Goal: Task Accomplishment & Management: Manage account settings

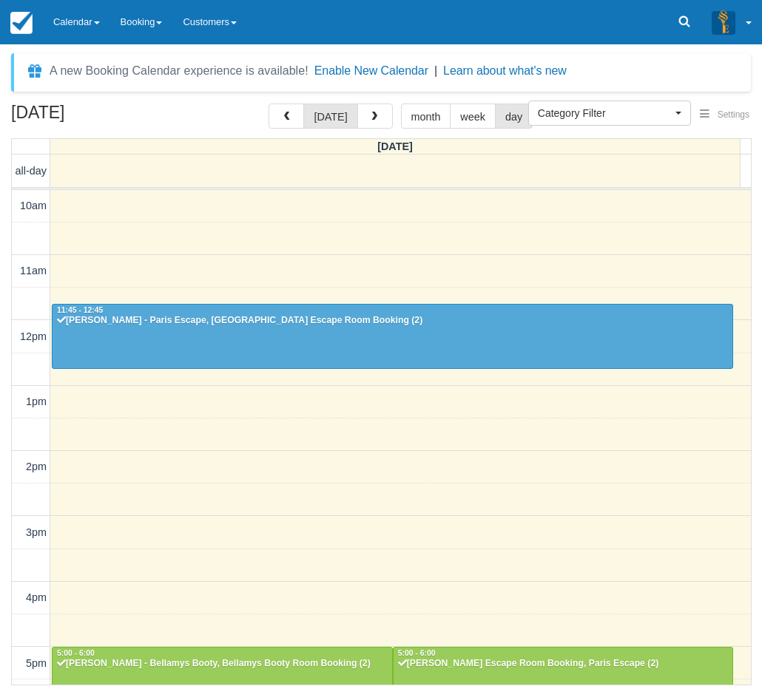
select select
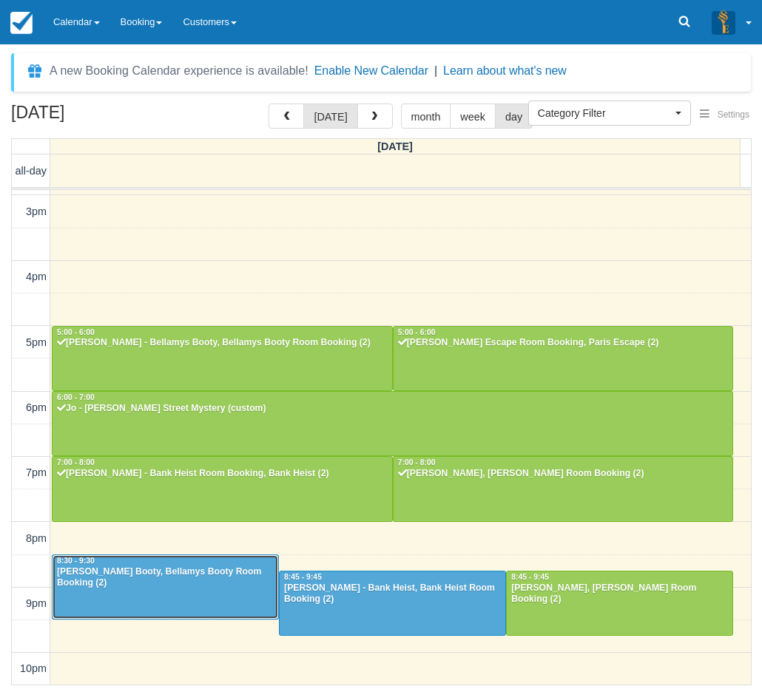
click at [199, 569] on div "Jack Antonio - Bellamys Booty, Bellamys Booty Room Booking (2)" at bounding box center [165, 578] width 218 height 24
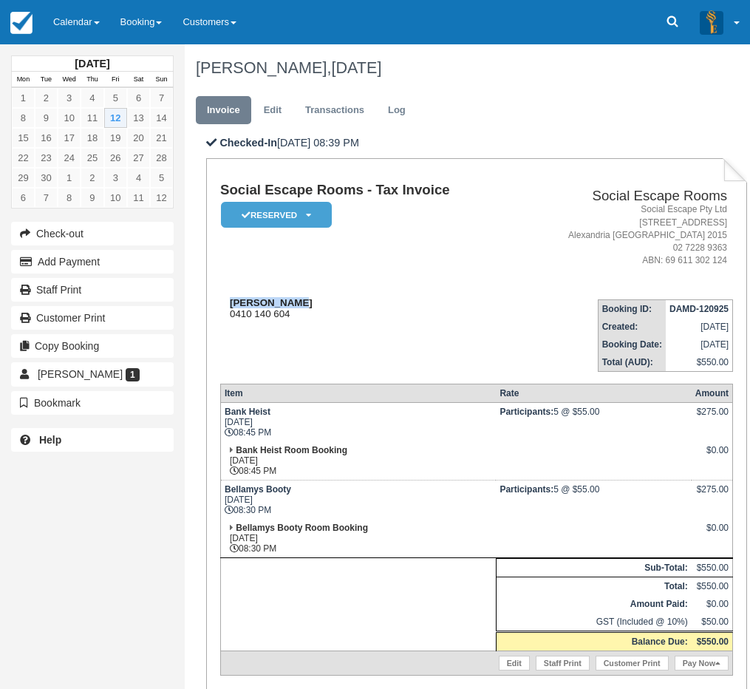
drag, startPoint x: 294, startPoint y: 302, endPoint x: 230, endPoint y: 299, distance: 63.7
click at [230, 299] on div "[PERSON_NAME] 0410 140 604" at bounding box center [367, 308] width 294 height 22
copy strong "[PERSON_NAME]"
click at [299, 326] on td "[PERSON_NAME] 0410 140 604" at bounding box center [367, 330] width 294 height 84
click at [61, 3] on link "Calendar" at bounding box center [76, 22] width 67 height 44
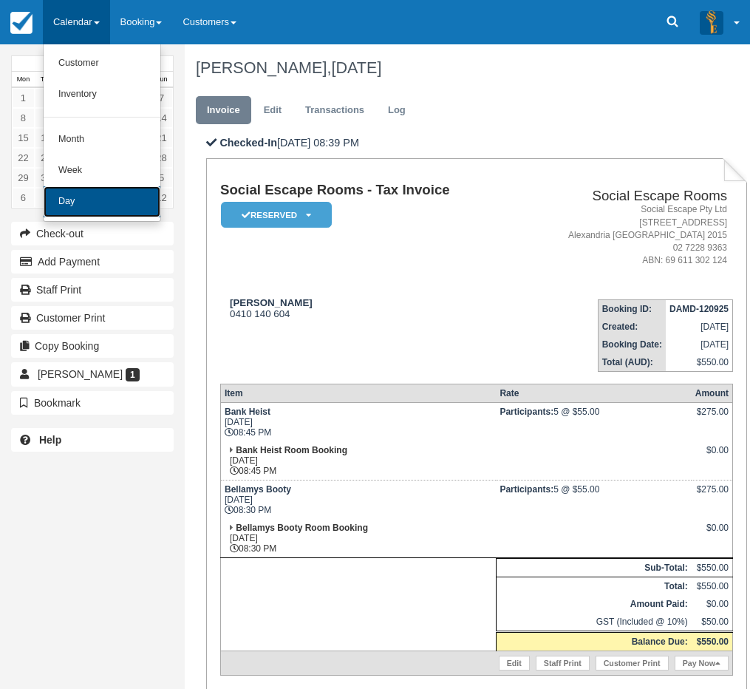
click at [80, 200] on link "Day" at bounding box center [102, 201] width 117 height 31
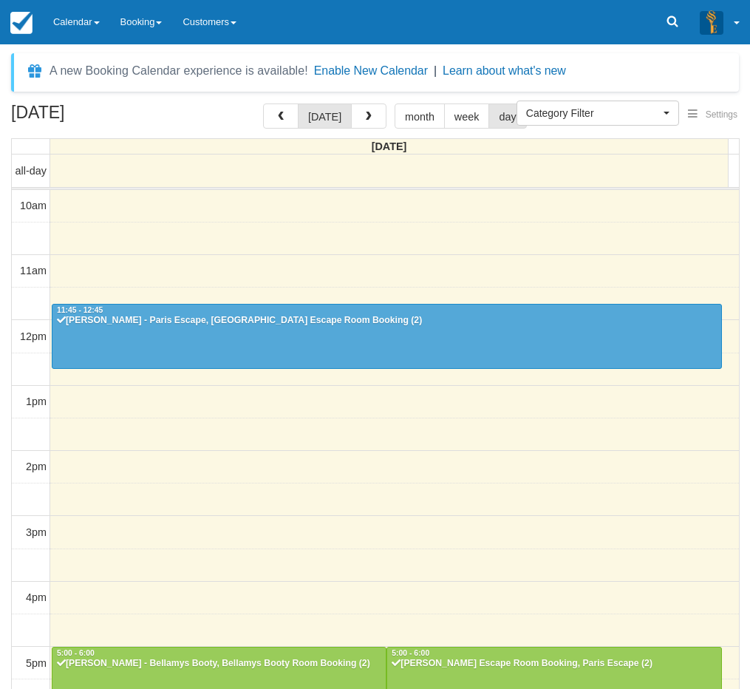
select select
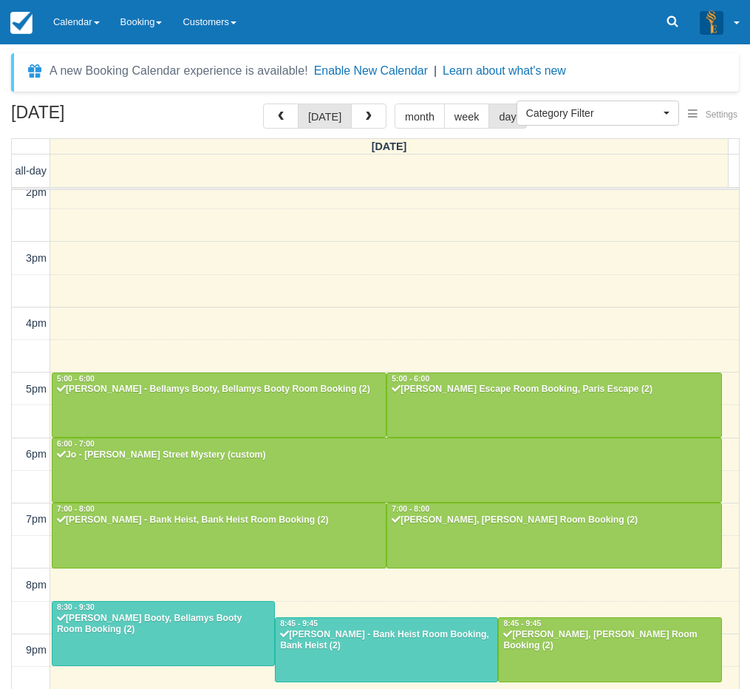
scroll to position [274, 0]
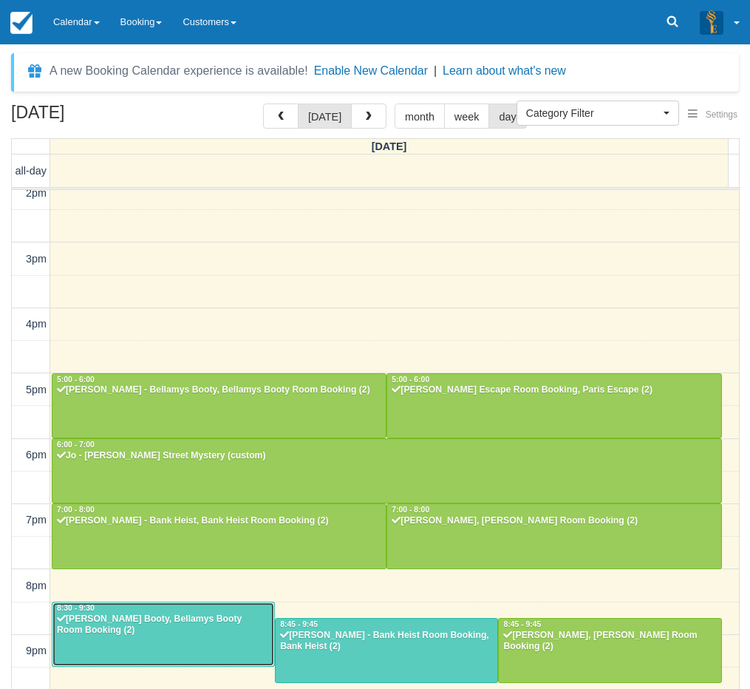
click at [196, 634] on div "Jack Antonio - Bellamys Booty, Bellamys Booty Room Booking (2)" at bounding box center [163, 626] width 214 height 24
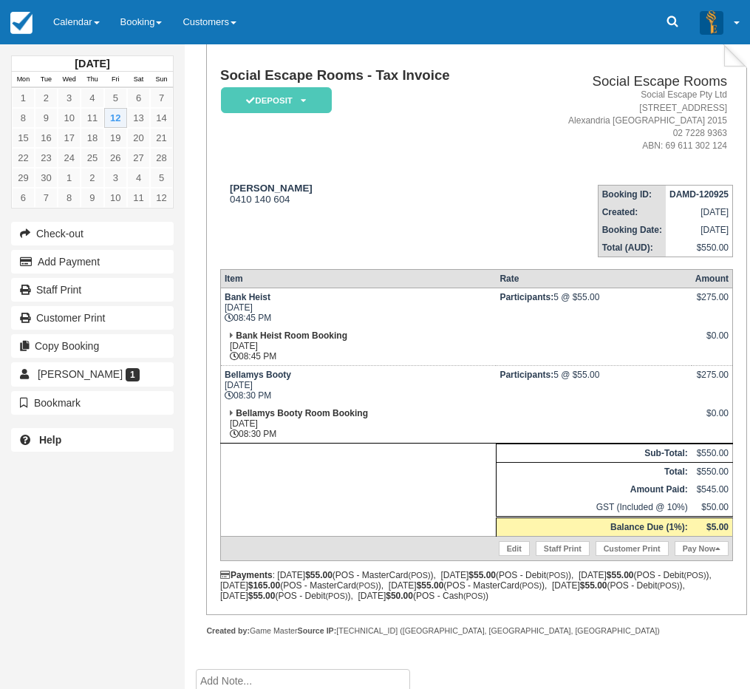
scroll to position [222, 0]
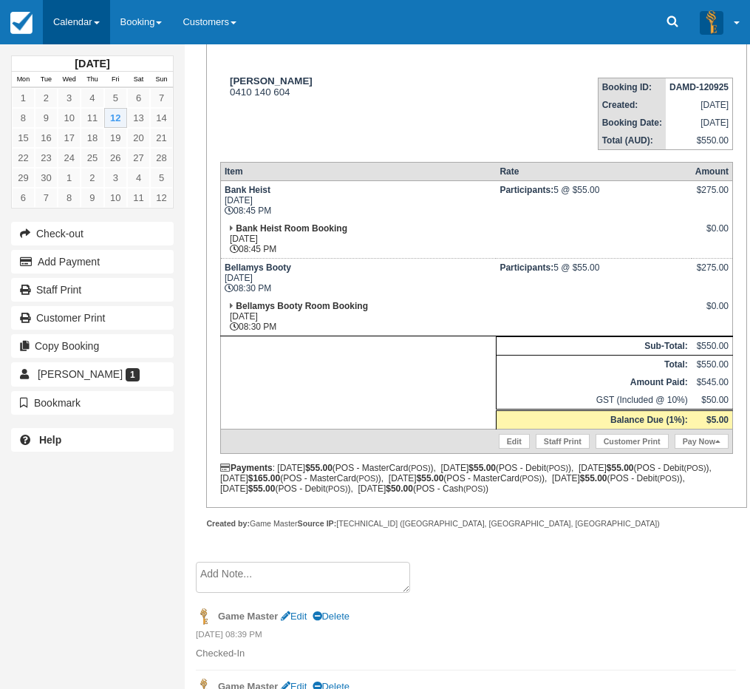
click at [101, 25] on link "Calendar" at bounding box center [76, 22] width 67 height 44
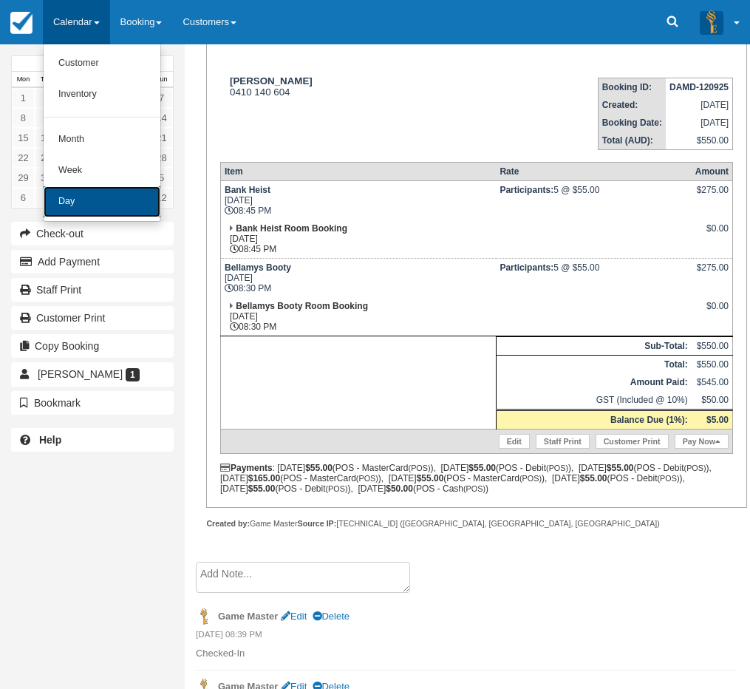
click at [90, 199] on link "Day" at bounding box center [102, 201] width 117 height 31
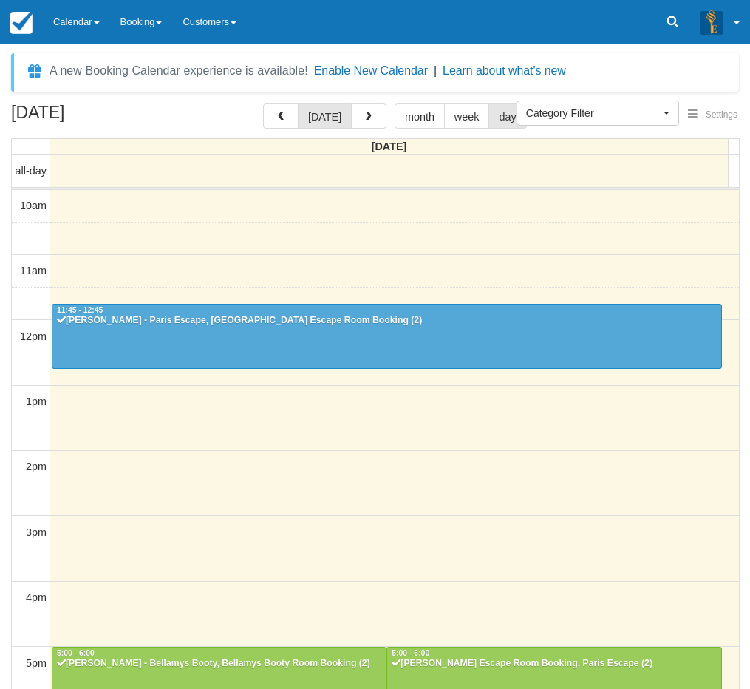
select select
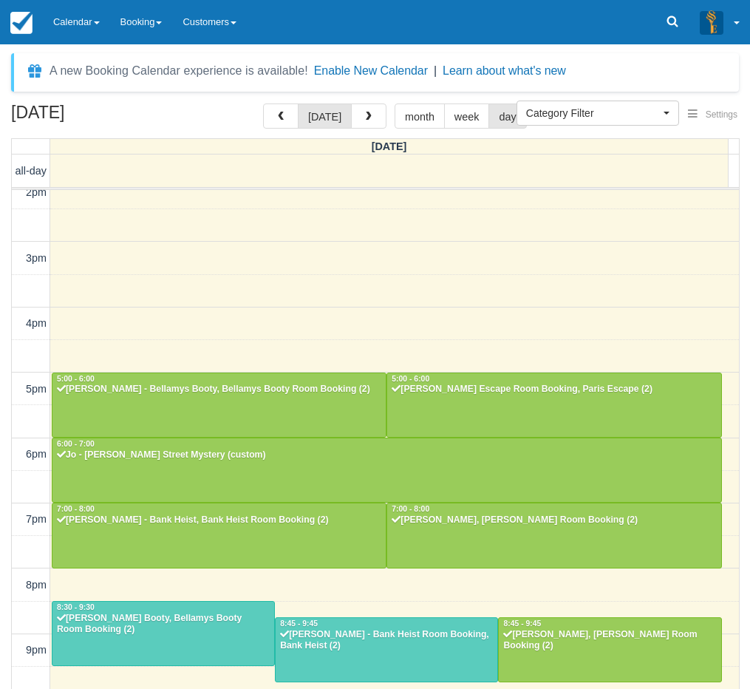
scroll to position [274, 0]
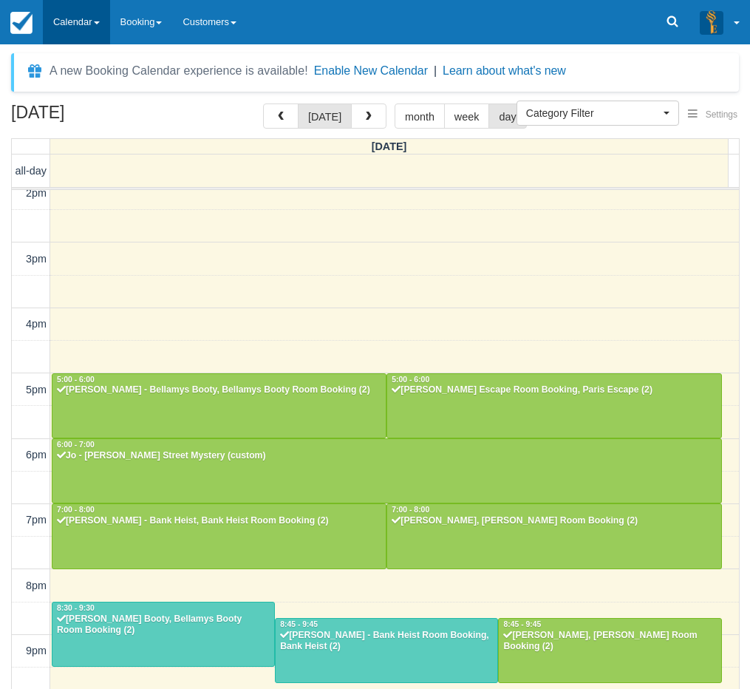
click at [72, 28] on link "Calendar" at bounding box center [76, 22] width 67 height 44
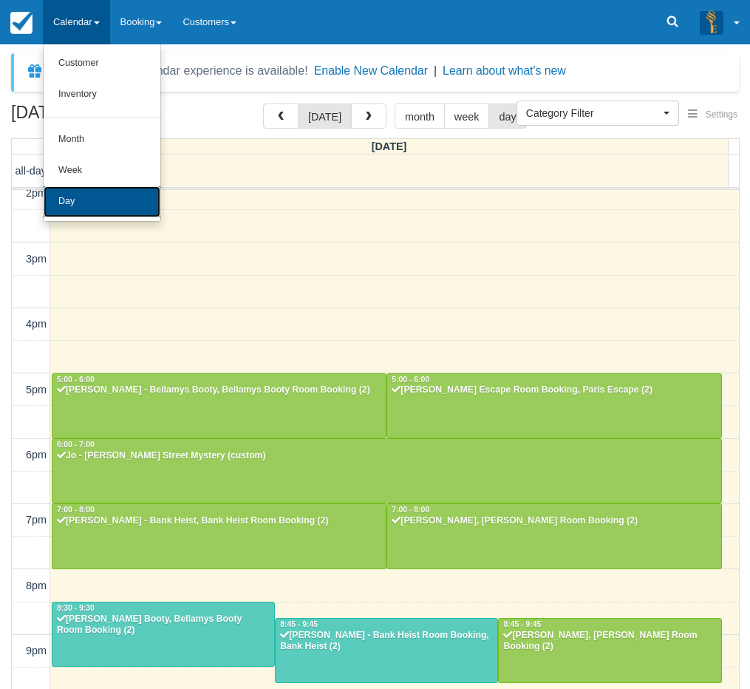
click at [92, 194] on link "Day" at bounding box center [102, 201] width 117 height 31
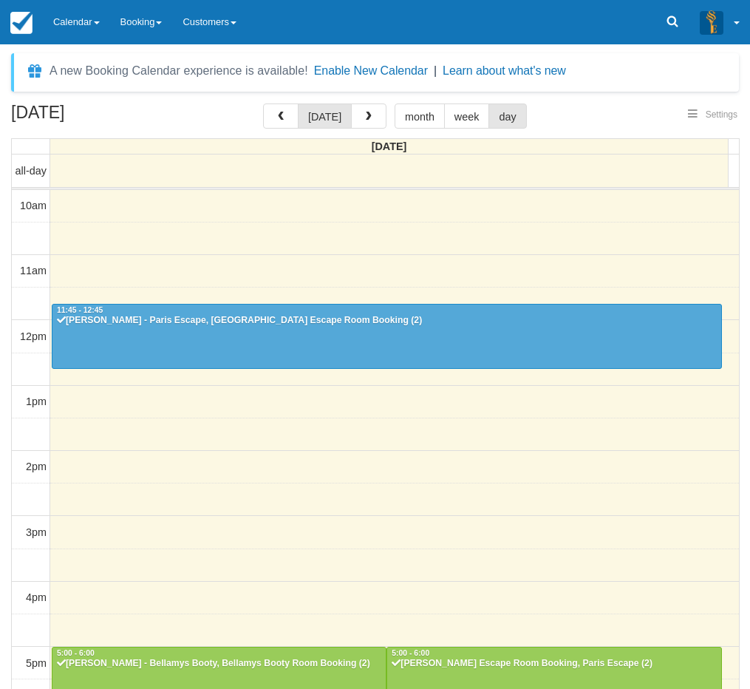
select select
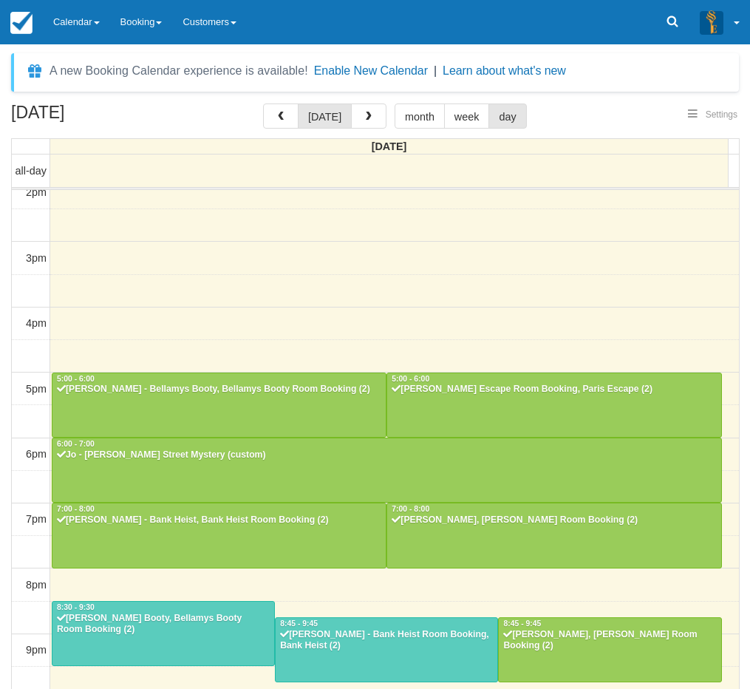
select select
